Goal: Information Seeking & Learning: Check status

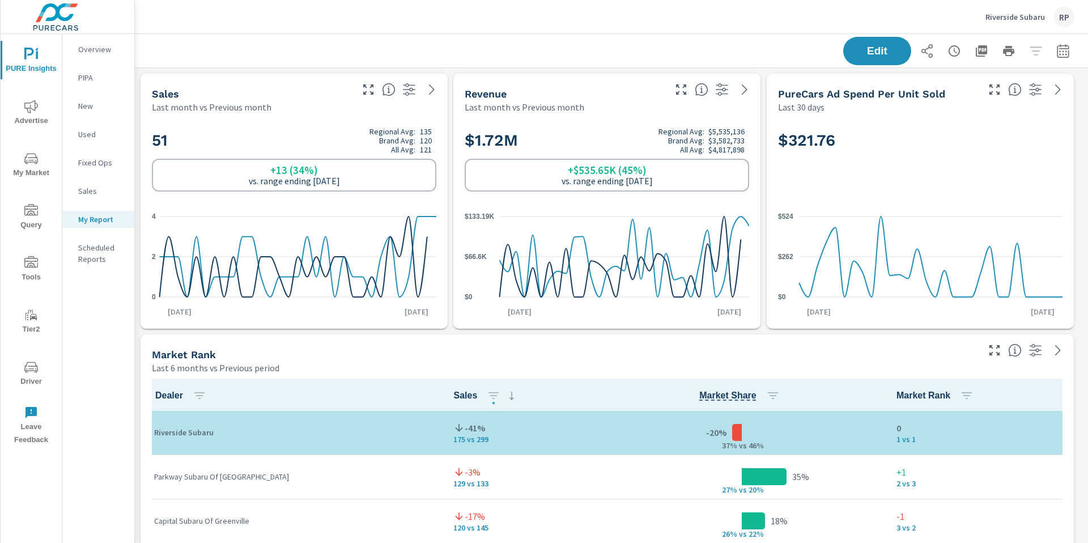
scroll to position [3412, 962]
click at [1060, 19] on div "RP" at bounding box center [1064, 17] width 20 height 20
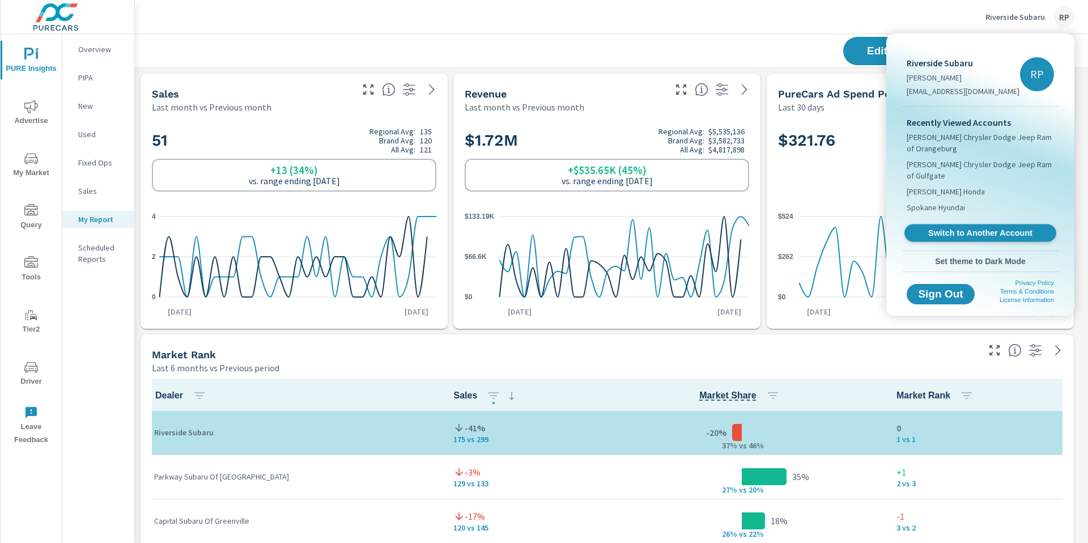
click at [960, 228] on span "Switch to Another Account" at bounding box center [980, 233] width 139 height 11
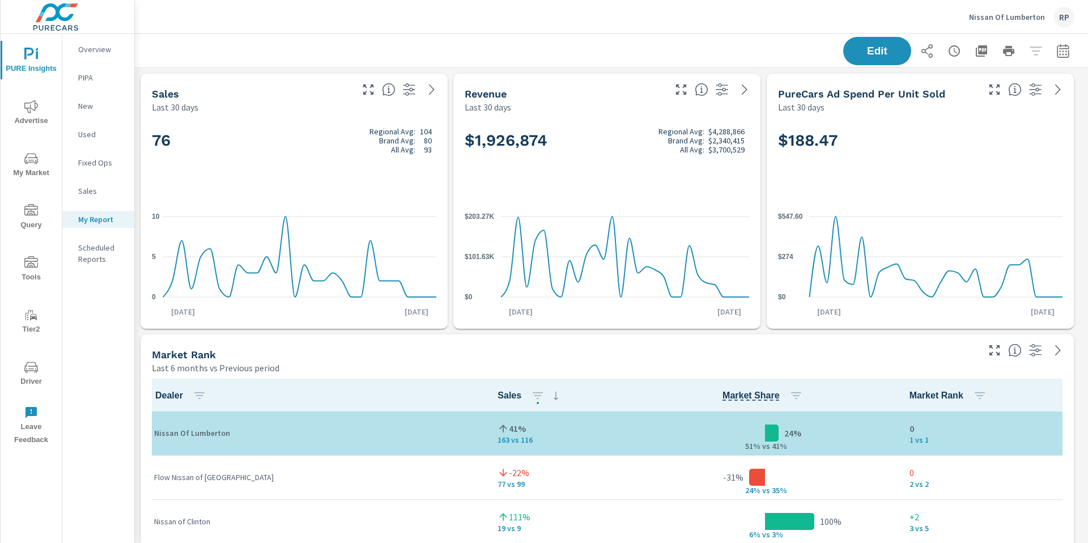
scroll to position [1, 0]
click at [41, 59] on span "PURE Insights" at bounding box center [31, 62] width 54 height 28
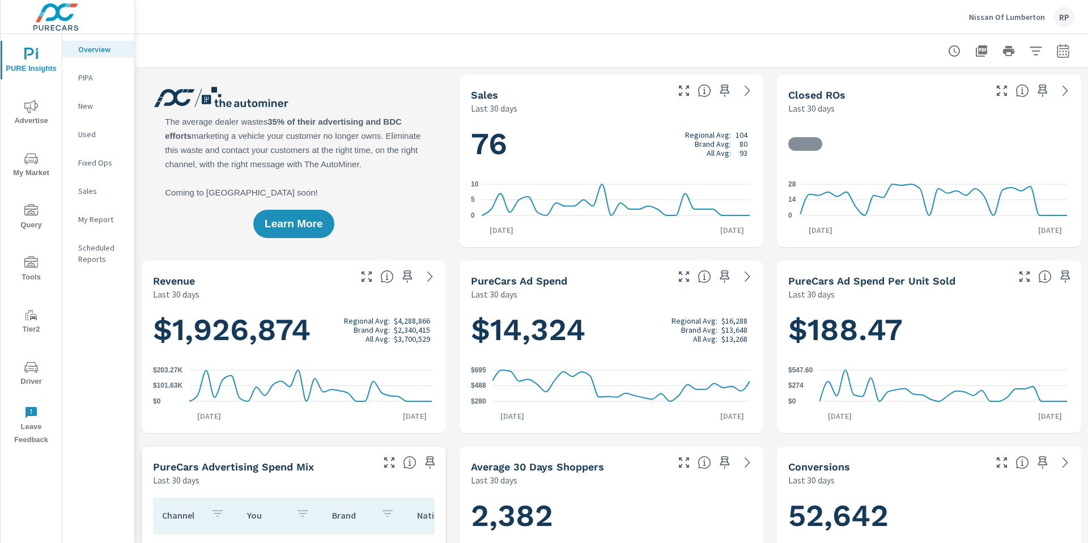
click at [27, 114] on span "Advertise" at bounding box center [31, 114] width 54 height 28
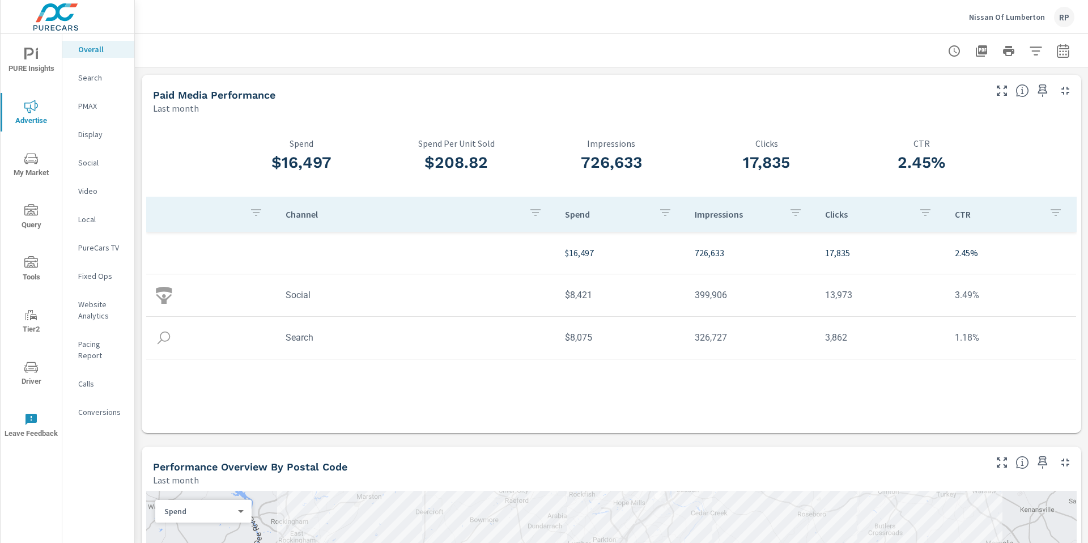
click at [1069, 50] on div at bounding box center [611, 50] width 953 height 33
click at [1056, 52] on icon "button" at bounding box center [1063, 51] width 14 height 14
click at [954, 103] on select "Custom Yesterday Last week Last 7 days Last 14 days Last 30 days Last 45 days L…" at bounding box center [963, 98] width 113 height 23
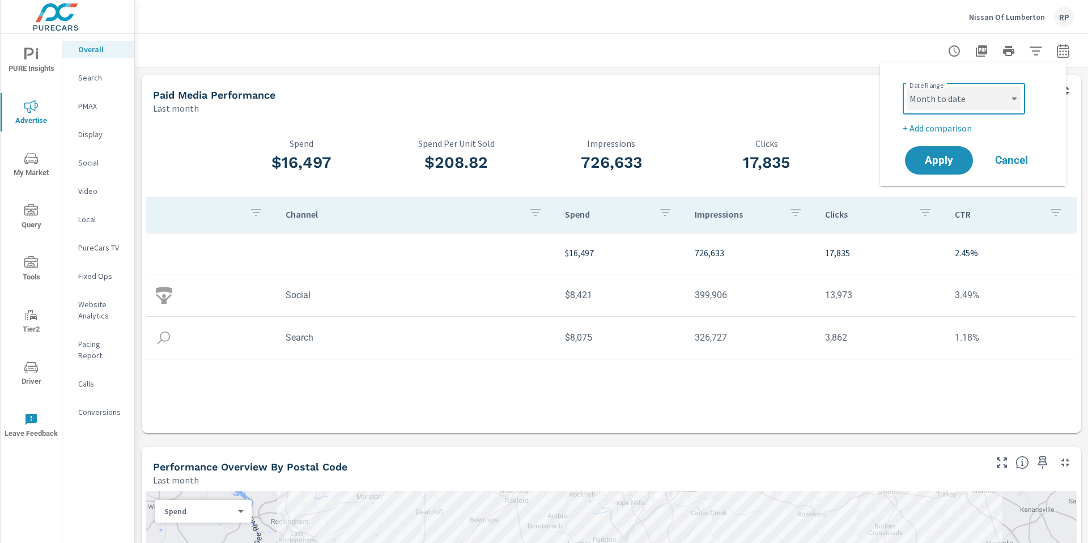
click at [907, 87] on select "Custom Yesterday Last week Last 7 days Last 14 days Last 30 days Last 45 days L…" at bounding box center [963, 98] width 113 height 23
select select "Month to date"
click at [951, 135] on div "Date Range Custom Yesterday Last week Last 7 days Last 14 days Last 30 days Las…" at bounding box center [973, 123] width 159 height 105
click at [951, 131] on p "+ Add comparison" at bounding box center [975, 128] width 145 height 14
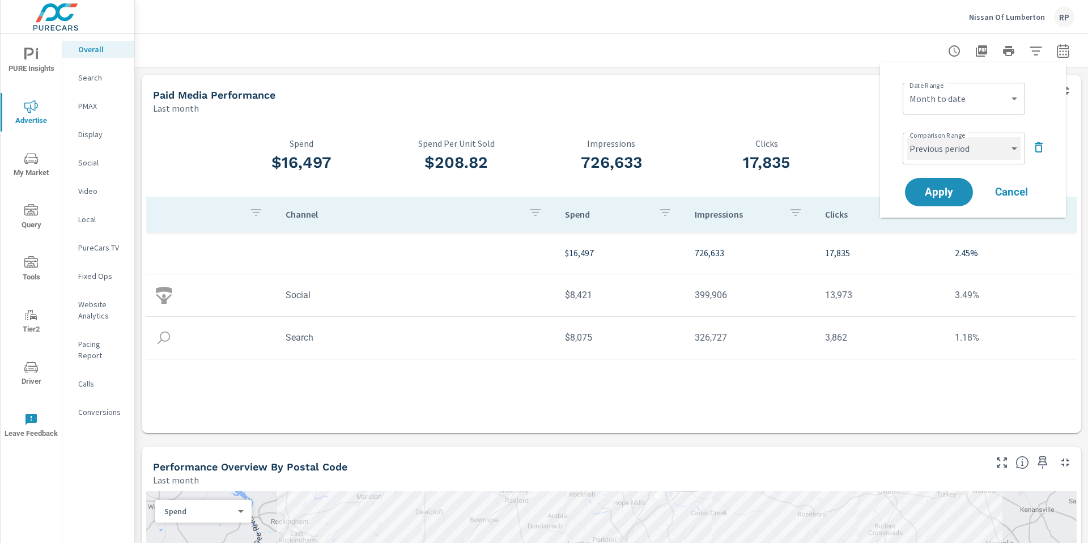
click at [950, 147] on select "Custom Previous period Previous month Previous year" at bounding box center [963, 148] width 113 height 23
click at [907, 137] on select "Custom Previous period Previous month Previous year" at bounding box center [963, 148] width 113 height 23
select select "custom"
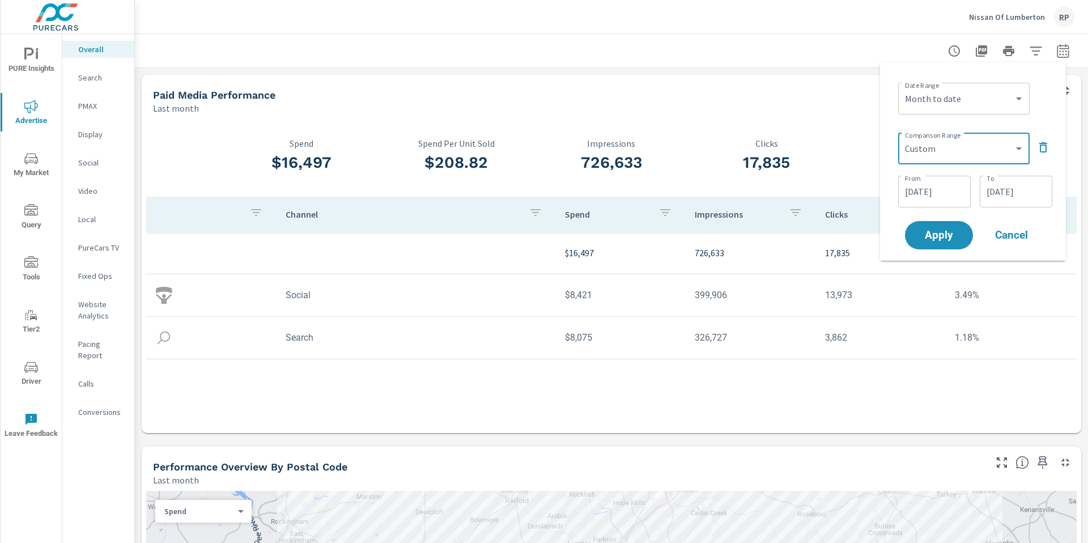
click at [934, 182] on input "07/13/2025" at bounding box center [934, 191] width 63 height 23
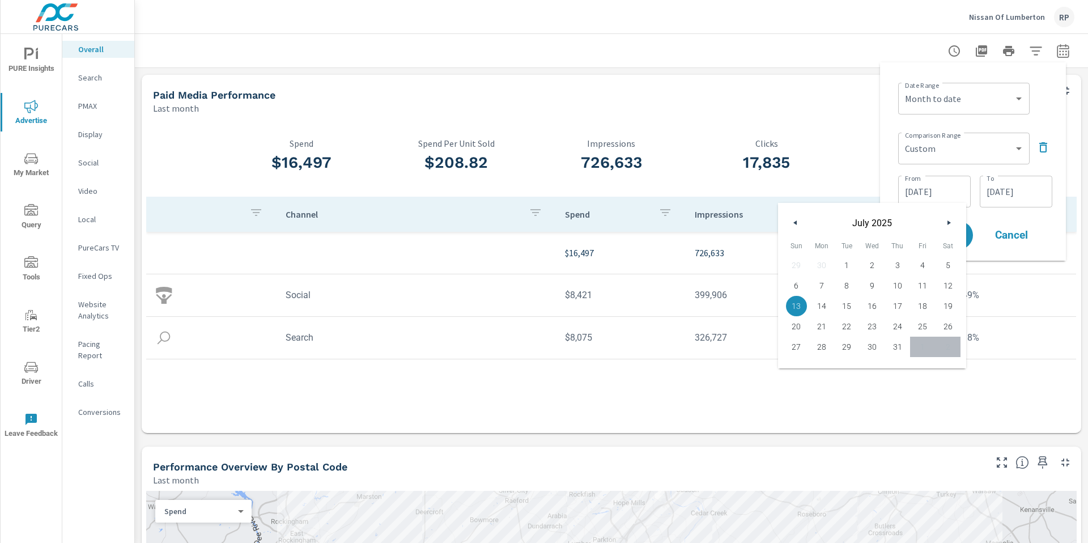
click at [952, 220] on icon "button" at bounding box center [950, 222] width 6 height 5
click at [954, 222] on div "July 2025" at bounding box center [872, 220] width 188 height 34
click at [950, 221] on icon "button" at bounding box center [950, 222] width 6 height 5
click at [949, 224] on icon "button" at bounding box center [950, 222] width 6 height 5
click at [949, 226] on button "button" at bounding box center [949, 223] width 14 height 14
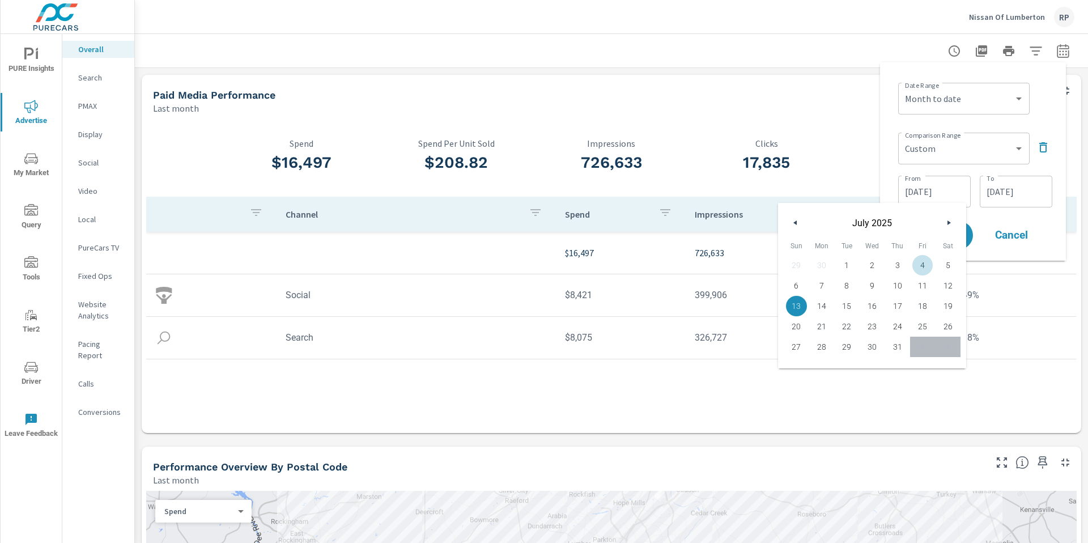
click at [949, 222] on icon "button" at bounding box center [950, 222] width 6 height 5
click at [951, 219] on button "button" at bounding box center [949, 223] width 14 height 14
click at [949, 219] on button "button" at bounding box center [949, 223] width 14 height 14
click at [1009, 275] on tr "Social $8,421 399,906 13,973 3.49%" at bounding box center [611, 295] width 930 height 42
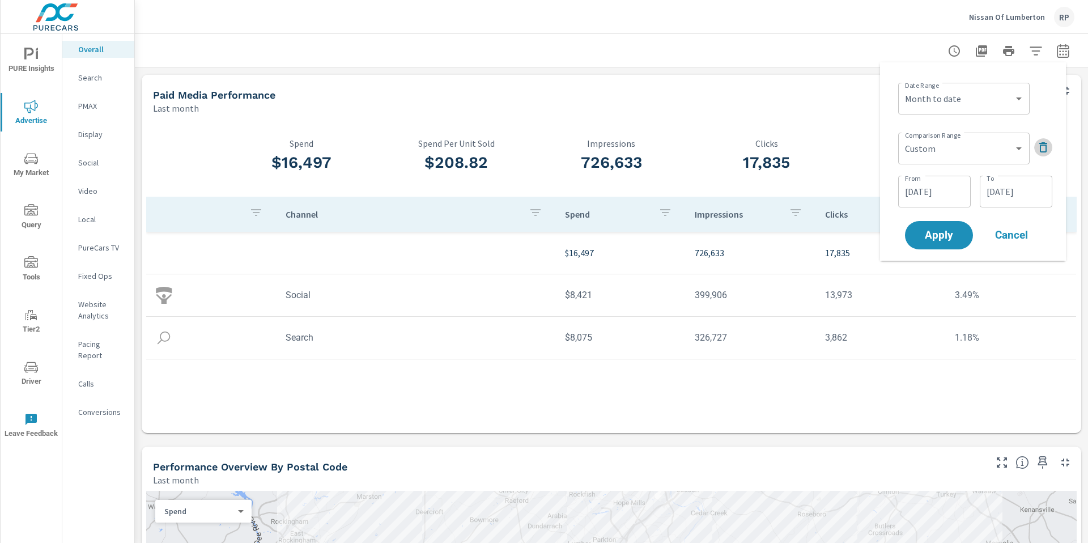
click at [1042, 145] on icon "button" at bounding box center [1043, 147] width 8 height 10
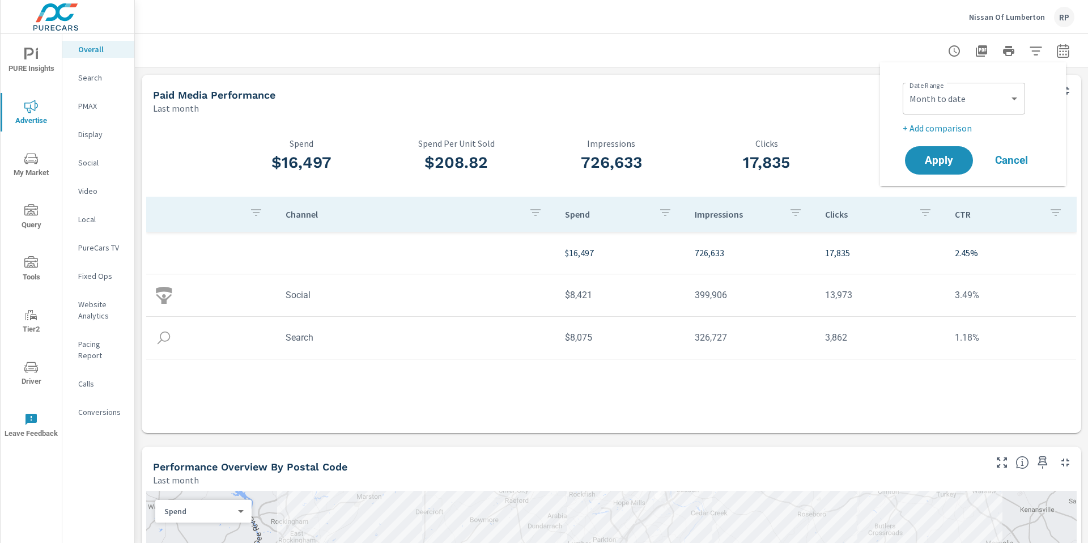
click at [949, 125] on p "+ Add comparison" at bounding box center [975, 128] width 145 height 14
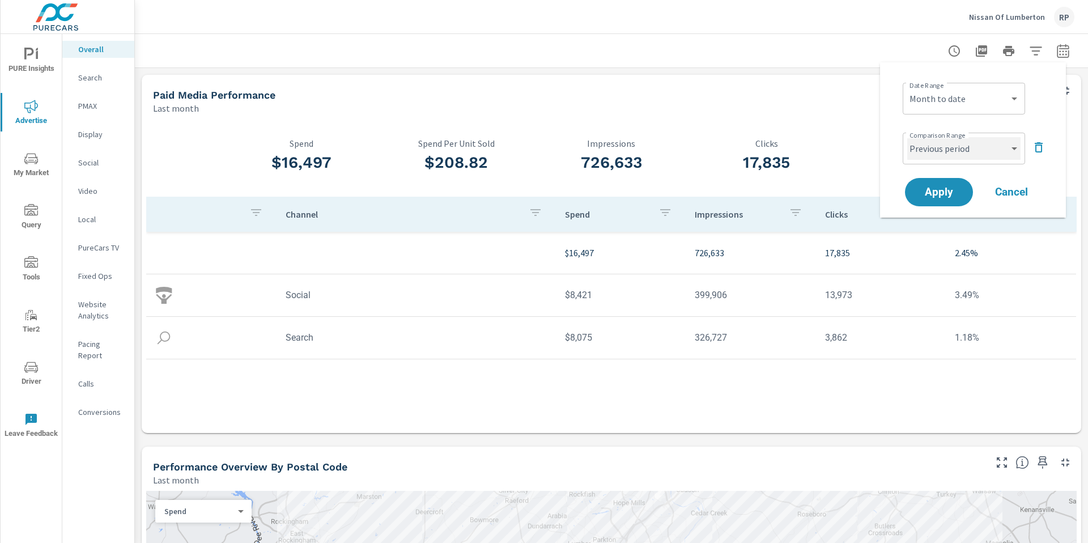
click at [985, 152] on select "Custom Previous period Previous month Previous year" at bounding box center [963, 148] width 113 height 23
click at [907, 137] on select "Custom Previous period Previous month Previous year" at bounding box center [963, 148] width 113 height 23
select select "custom"
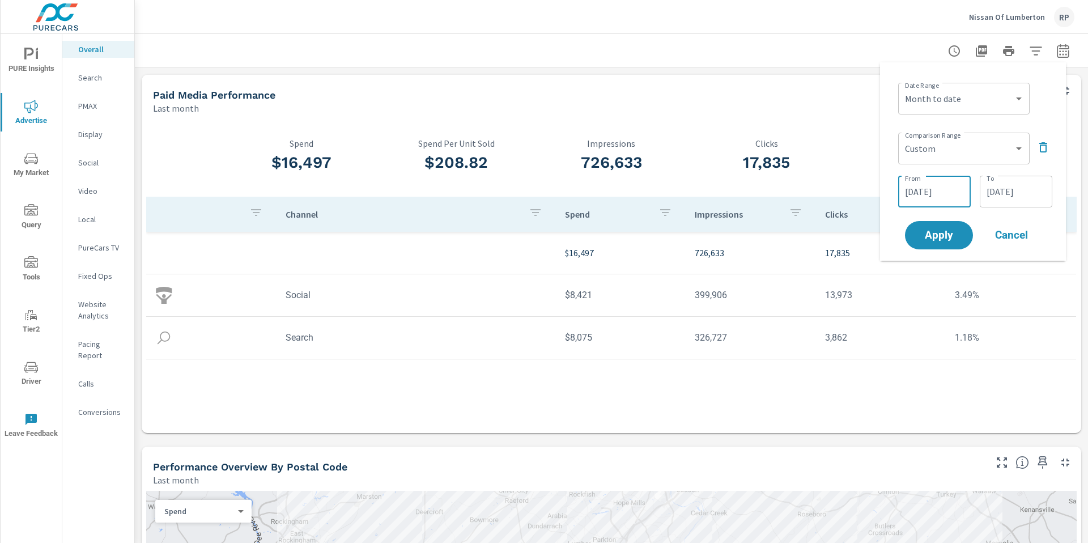
click at [950, 192] on input "07/13/2025" at bounding box center [934, 191] width 63 height 23
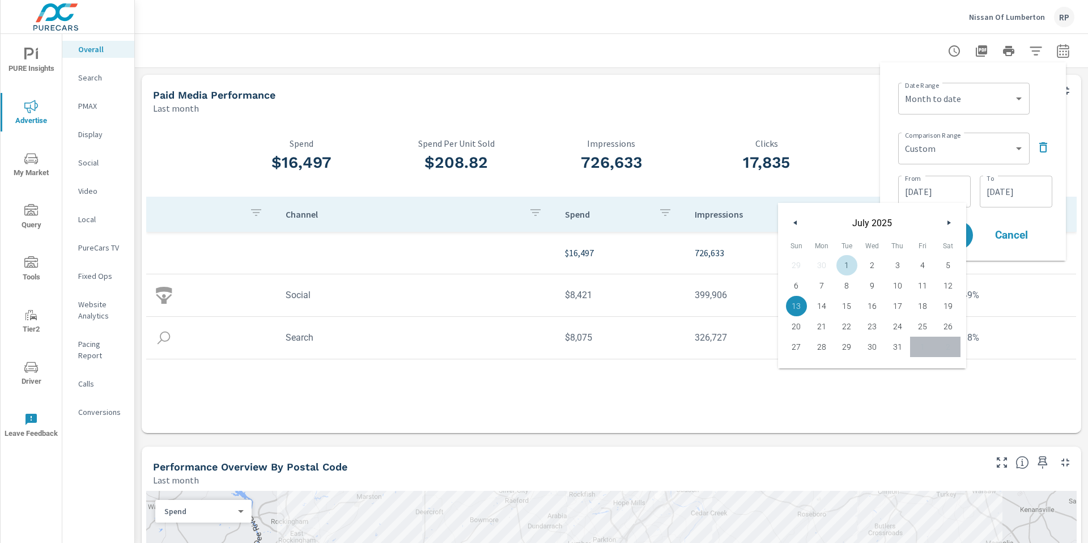
click at [845, 260] on span "1" at bounding box center [846, 265] width 25 height 15
type input "07/01/2025"
click at [995, 186] on input "07/31/2025" at bounding box center [1015, 191] width 63 height 23
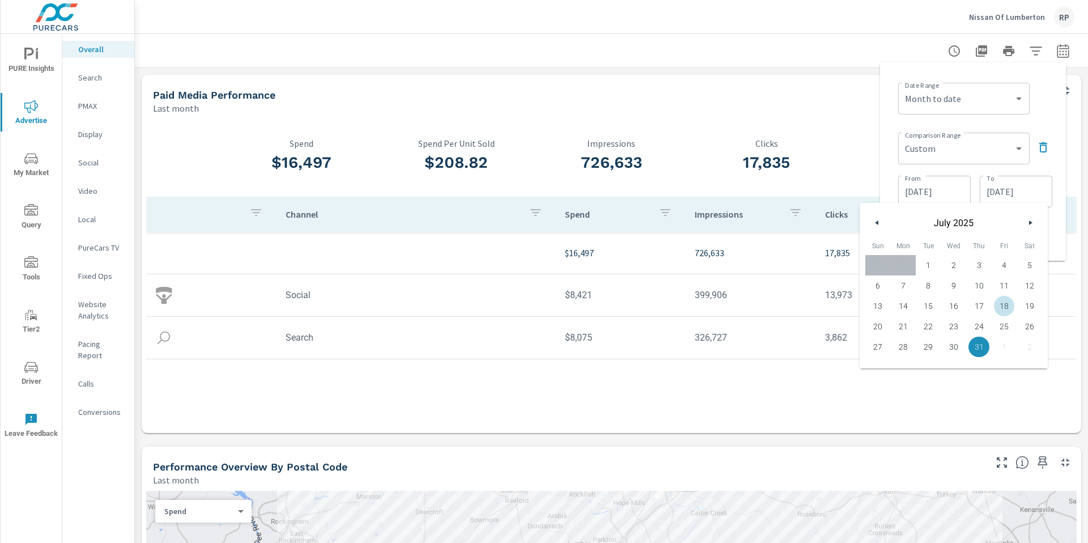
click at [998, 312] on span "18" at bounding box center [1004, 306] width 25 height 15
type input "07/18/2025"
click at [1047, 118] on div "Date Range Custom Yesterday Last week Last 7 days Last 14 days Last 30 days Las…" at bounding box center [973, 161] width 168 height 180
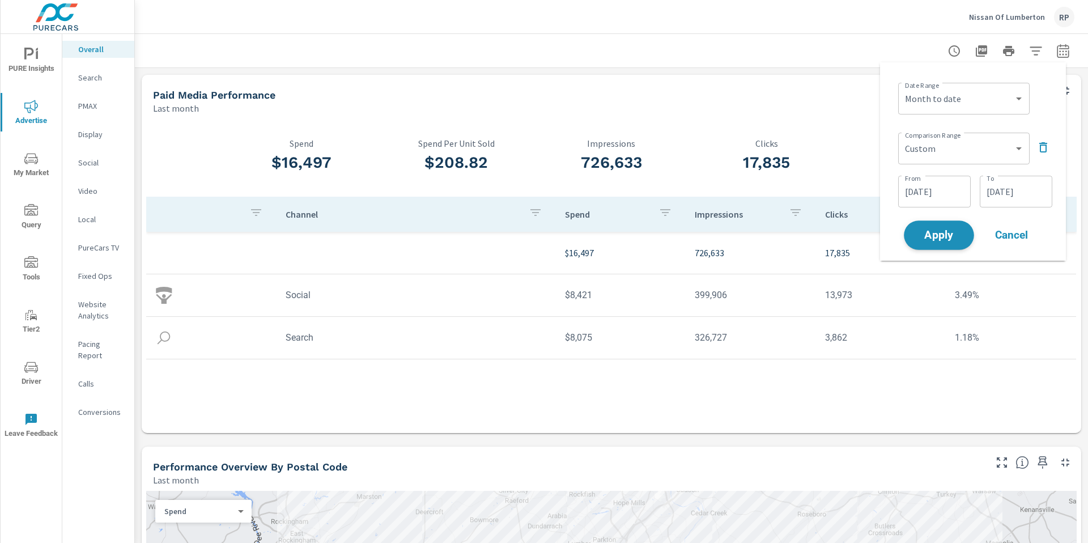
click at [940, 230] on span "Apply" at bounding box center [939, 235] width 46 height 11
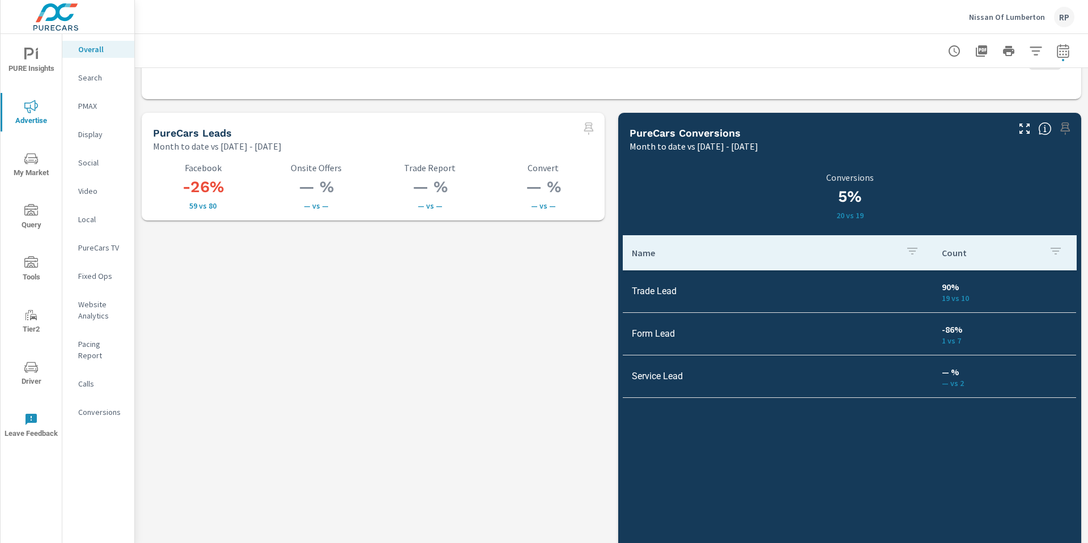
scroll to position [1562, 0]
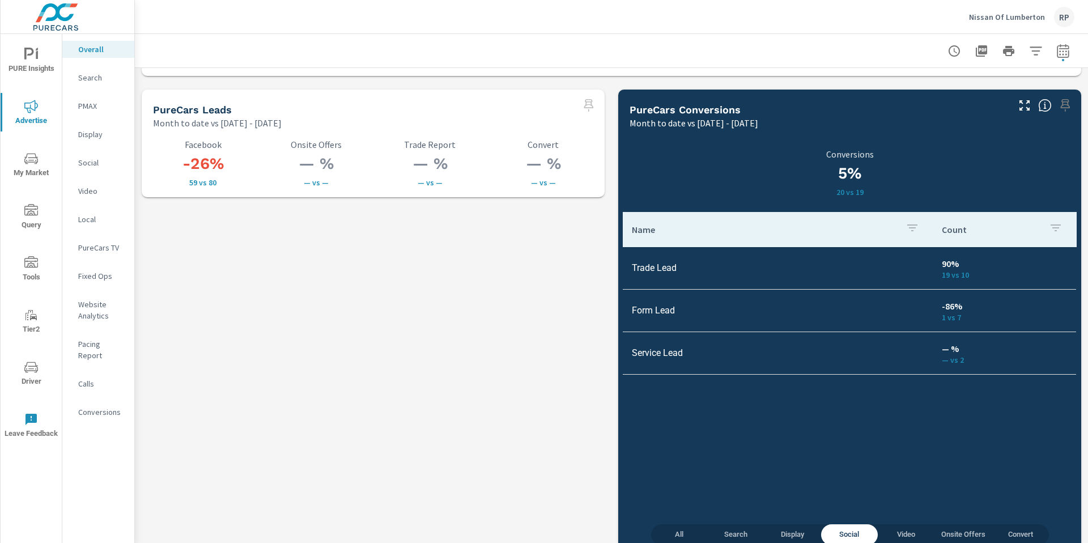
drag, startPoint x: 1087, startPoint y: 88, endPoint x: 1056, endPoint y: 467, distance: 380.4
click at [1056, 467] on div "Overall Performance Nissan Of Lumberton Report date range: Aug 01, 2025 - Aug 1…" at bounding box center [611, 288] width 953 height 509
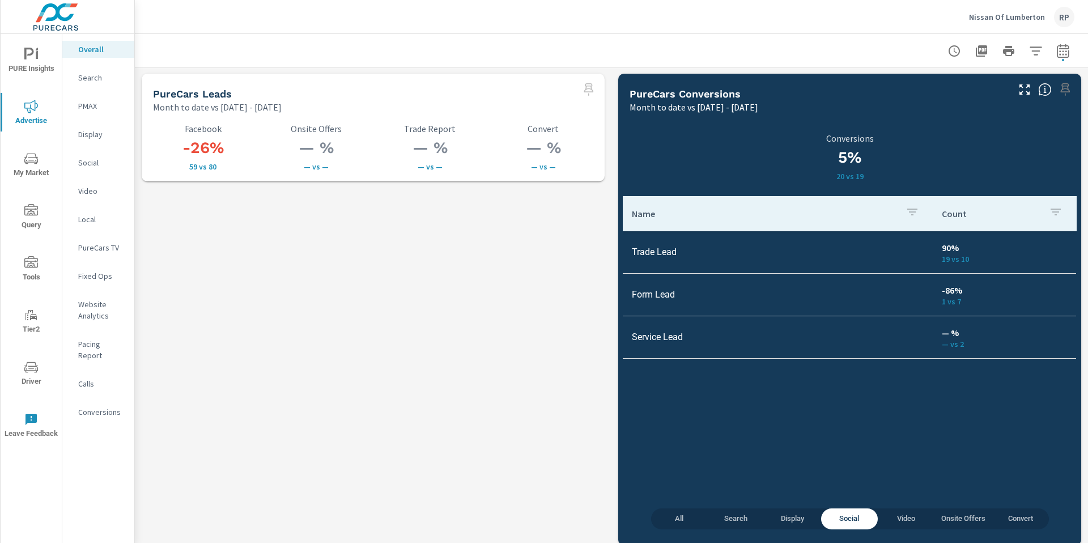
scroll to position [1587, 0]
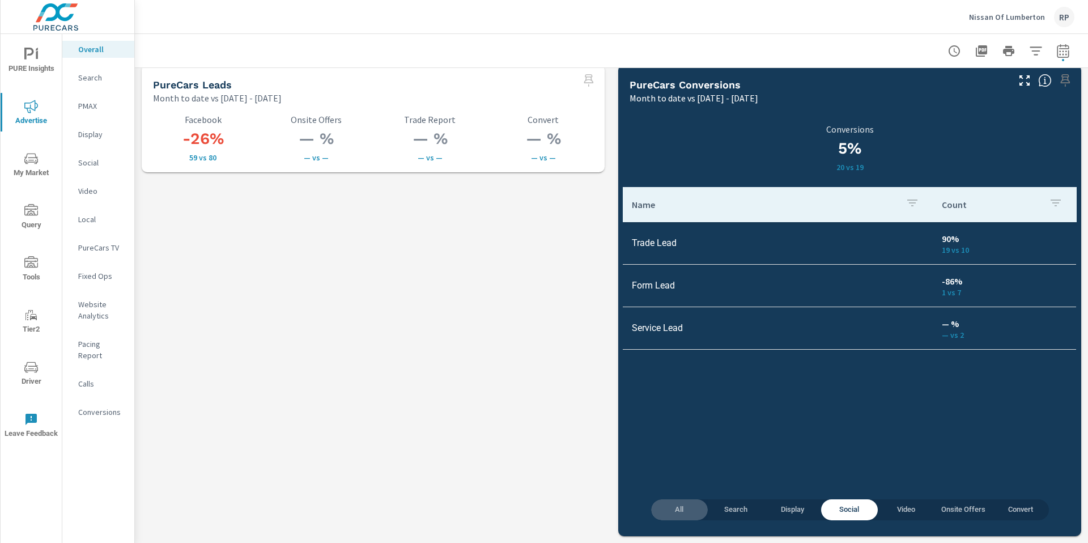
click at [670, 516] on span "All" at bounding box center [679, 509] width 43 height 13
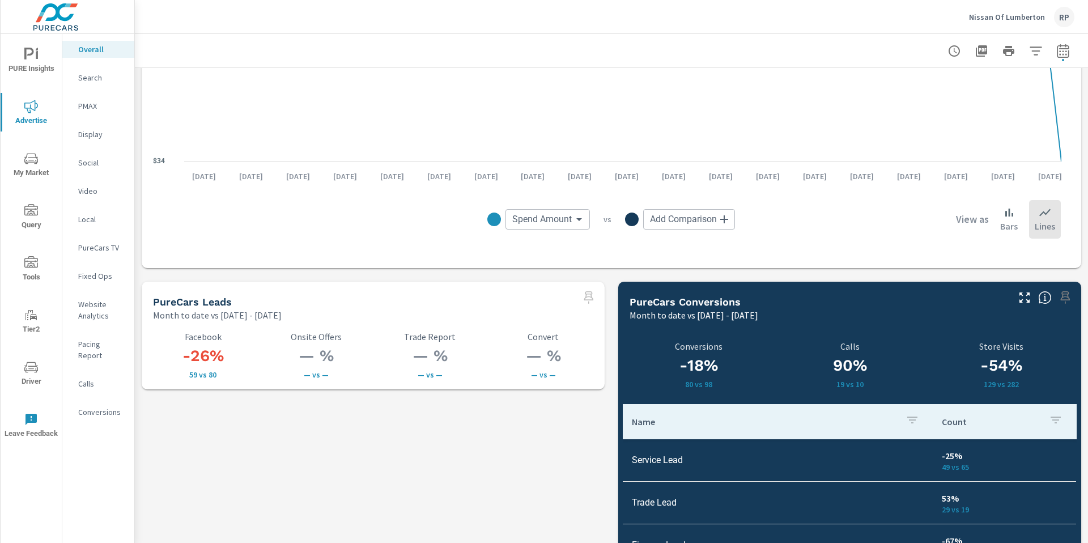
scroll to position [864, 0]
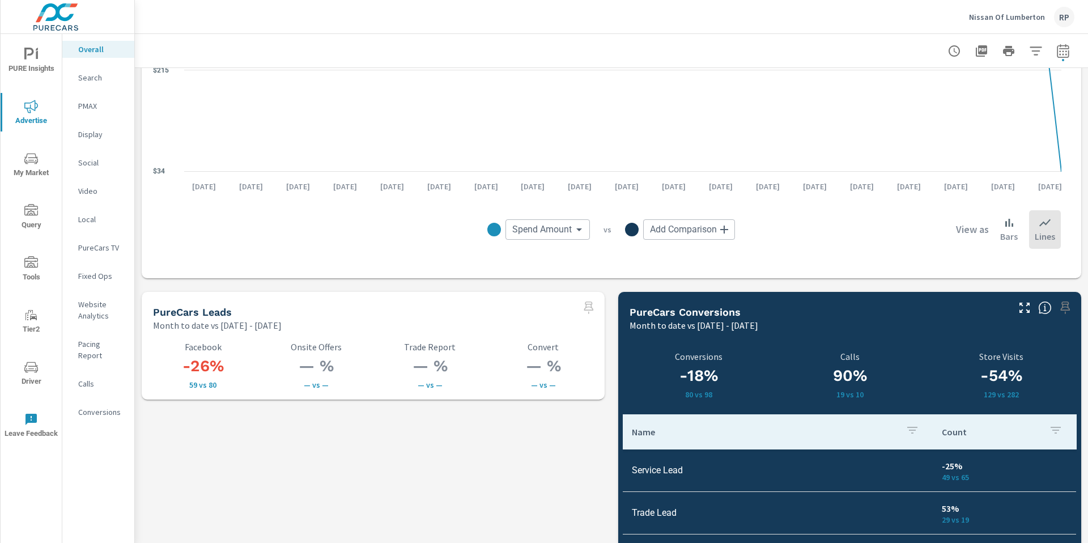
scroll to position [1362, 0]
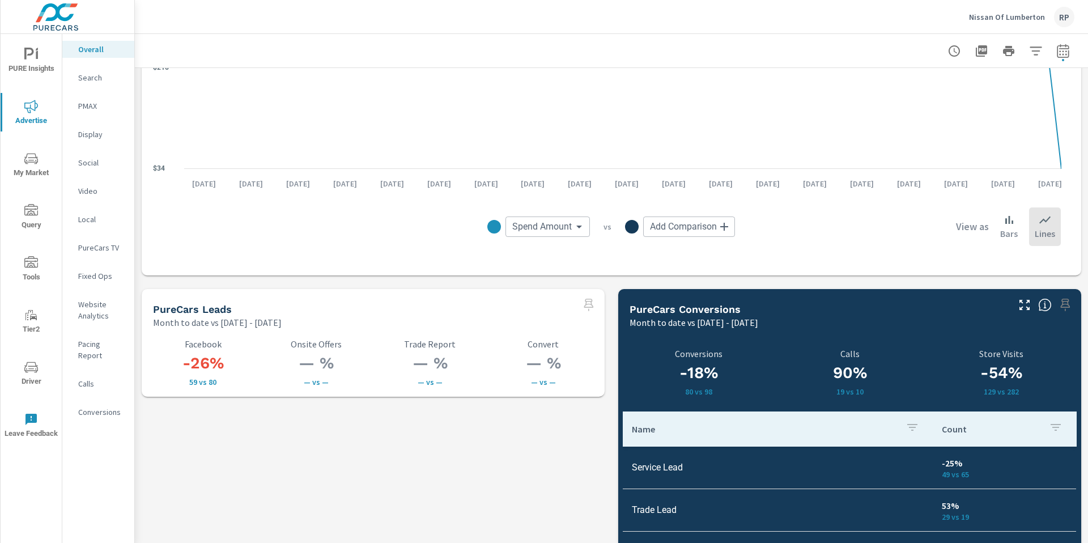
click at [38, 67] on span "PURE Insights" at bounding box center [31, 62] width 54 height 28
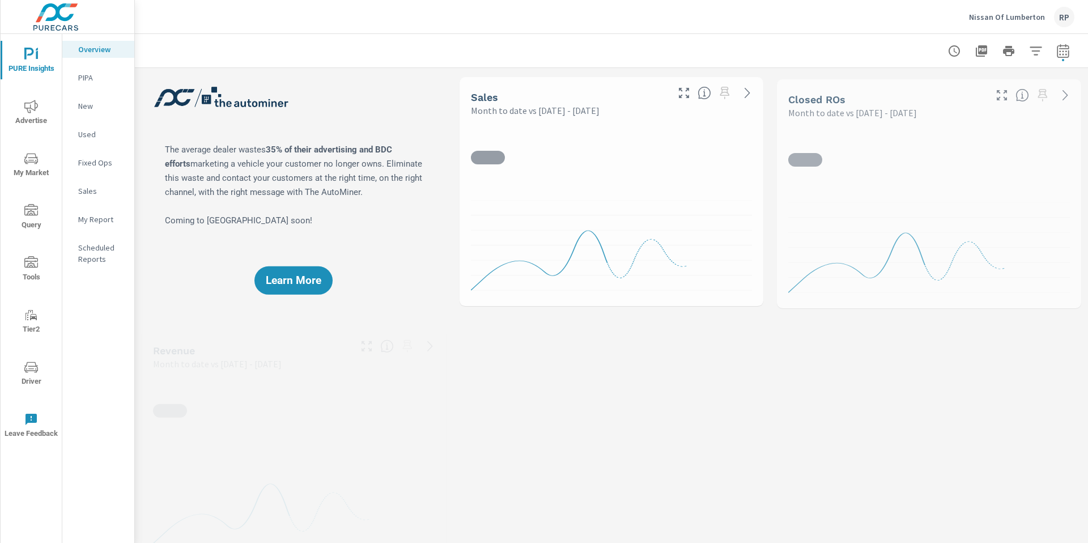
scroll to position [1, 0]
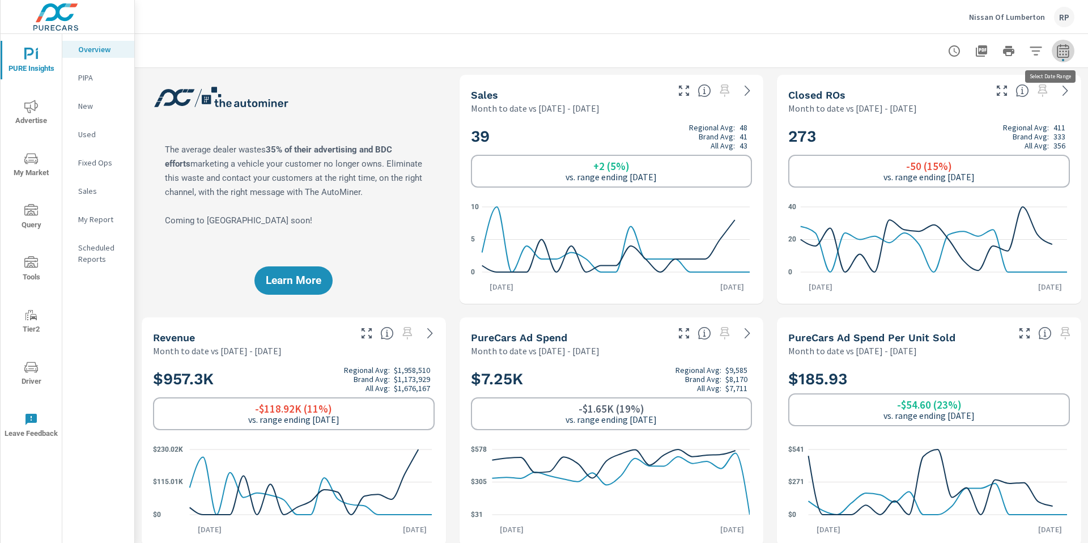
click at [1052, 42] on button "button" at bounding box center [1063, 51] width 23 height 23
select select "Month to date"
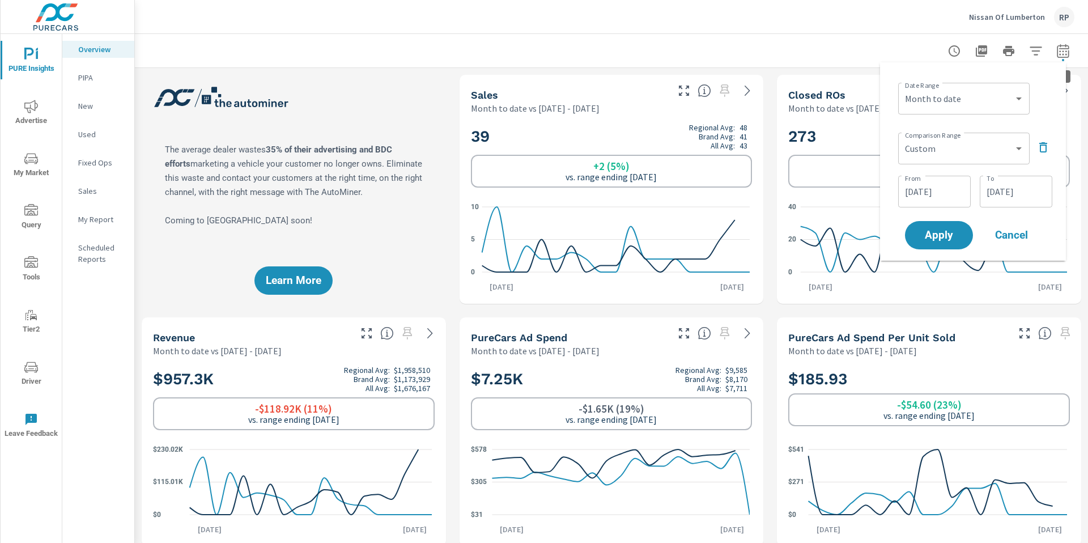
click at [1056, 50] on icon "button" at bounding box center [1063, 51] width 14 height 14
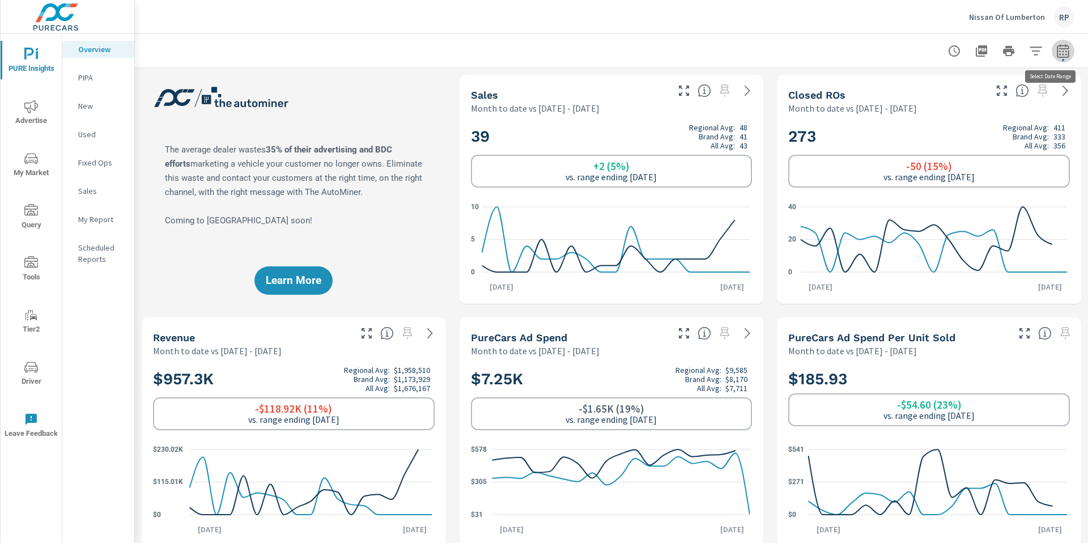
click at [1052, 58] on button "button" at bounding box center [1063, 51] width 23 height 23
select select "Month to date"
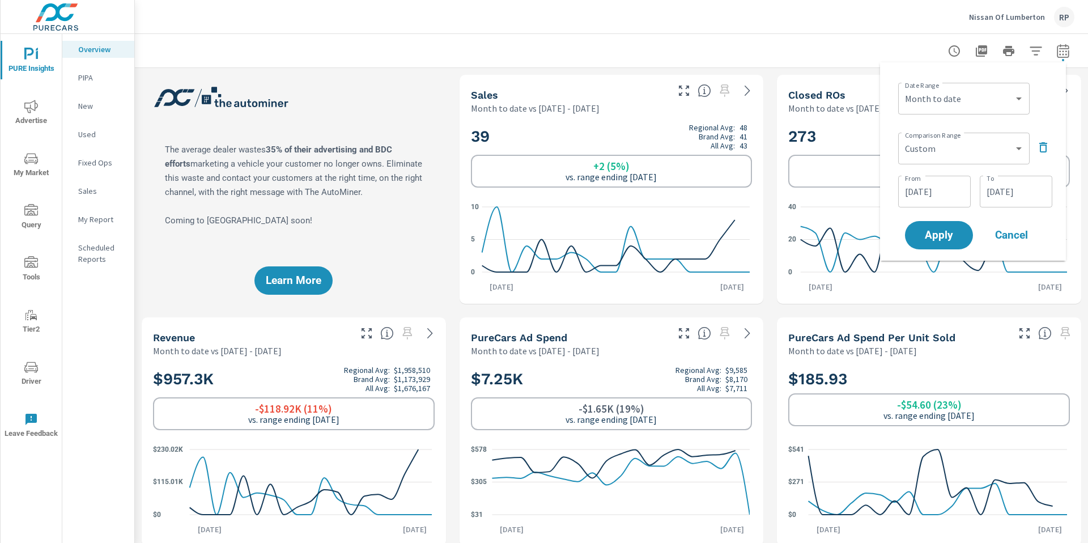
click at [990, 194] on input "07/18/2025" at bounding box center [1015, 191] width 63 height 23
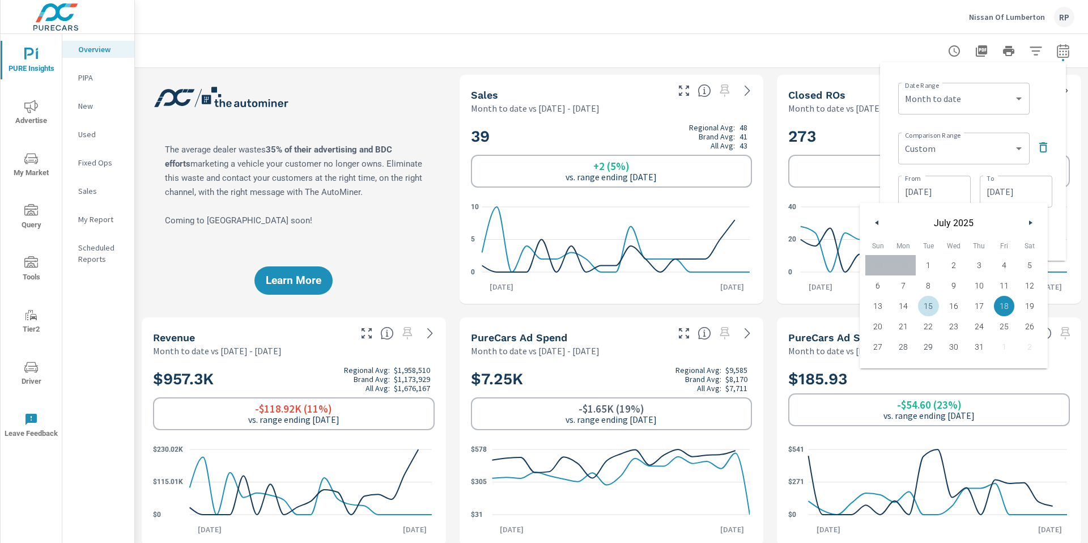
click at [932, 314] on button "15" at bounding box center [928, 306] width 25 height 20
type input "07/15/2025"
click at [1048, 90] on div "Date Range Custom Yesterday Last week Last 7 days Last 14 days Last 30 days Las…" at bounding box center [975, 97] width 154 height 39
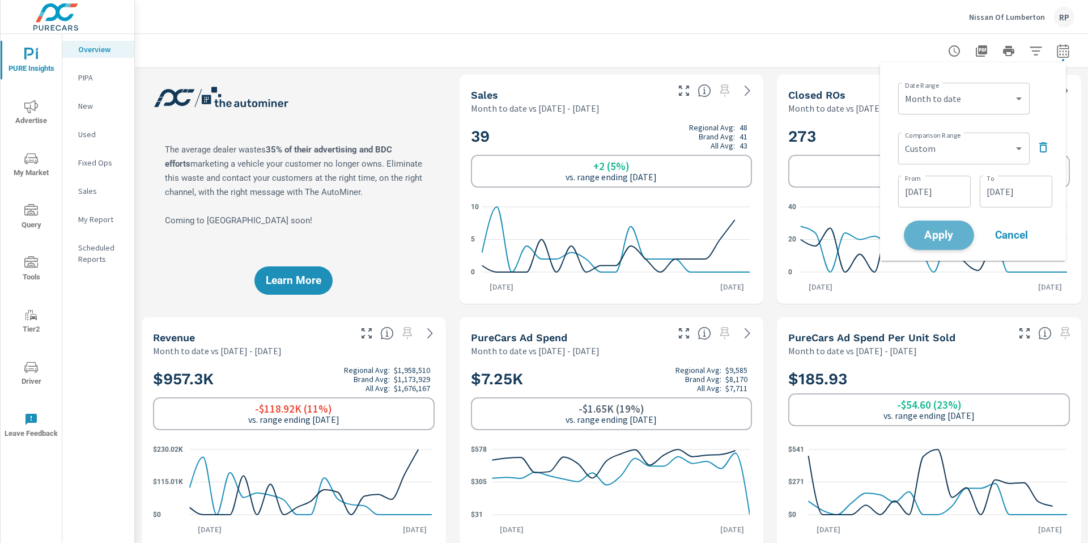
click at [943, 241] on span "Apply" at bounding box center [939, 235] width 46 height 11
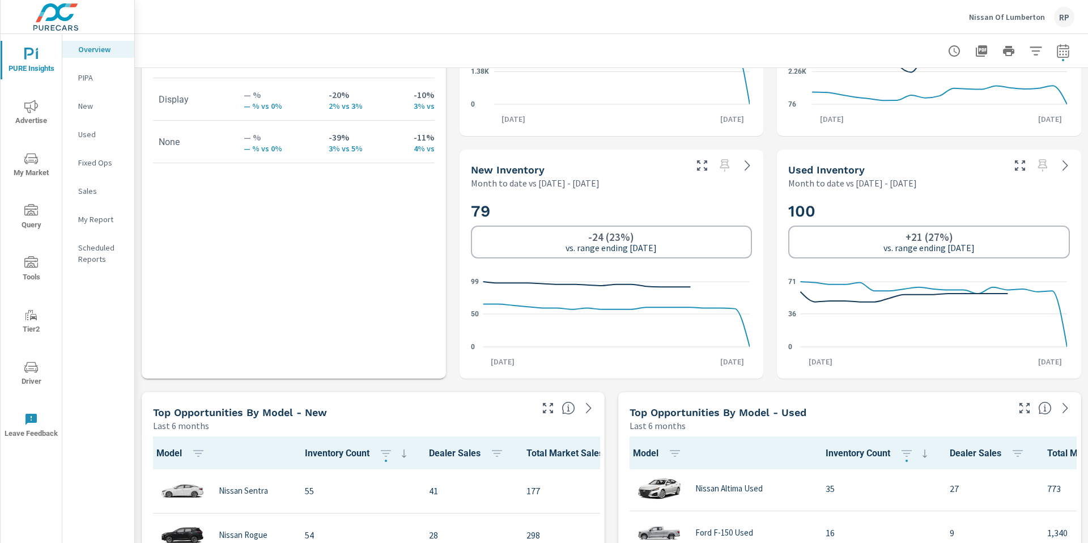
scroll to position [199, 0]
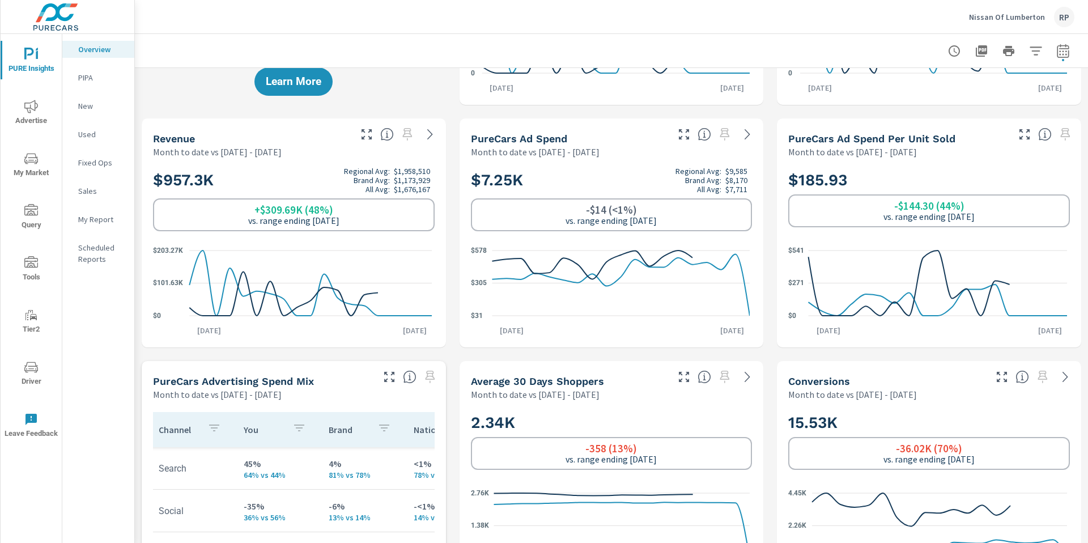
click at [1087, 153] on div "Overview Nissan Of Lumberton Report date range: Aug 01, 2025 - Aug 19, 2025 vs …" at bounding box center [611, 288] width 953 height 509
